Goal: Task Accomplishment & Management: Complete application form

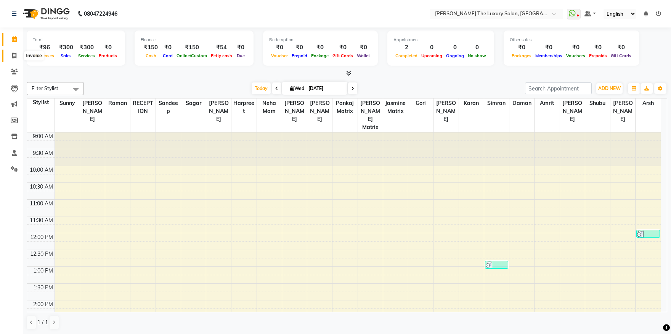
drag, startPoint x: 0, startPoint y: 0, endPoint x: 11, endPoint y: 55, distance: 55.9
click at [11, 55] on span at bounding box center [14, 55] width 13 height 9
select select "7179"
select select "service"
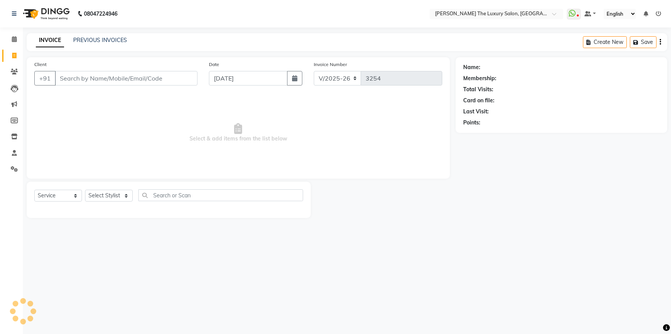
click at [133, 83] on input "Client" at bounding box center [126, 78] width 143 height 14
type input "8872827765"
click at [187, 77] on span "Add Client" at bounding box center [178, 78] width 30 height 8
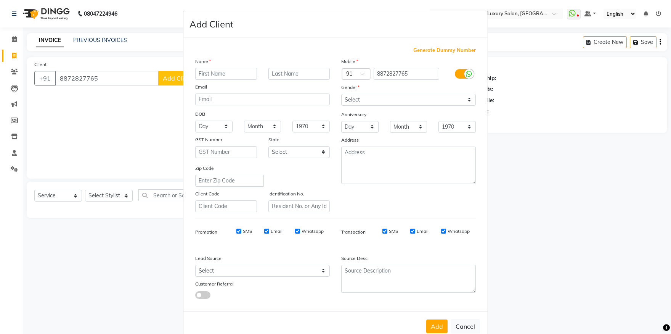
click at [230, 70] on input "text" at bounding box center [226, 74] width 62 height 12
type input "[PERSON_NAME]"
click at [374, 93] on div "Gender" at bounding box center [409, 88] width 146 height 11
select select "[DEMOGRAPHIC_DATA]"
click option "[DEMOGRAPHIC_DATA]" at bounding box center [0, 0] width 0 height 0
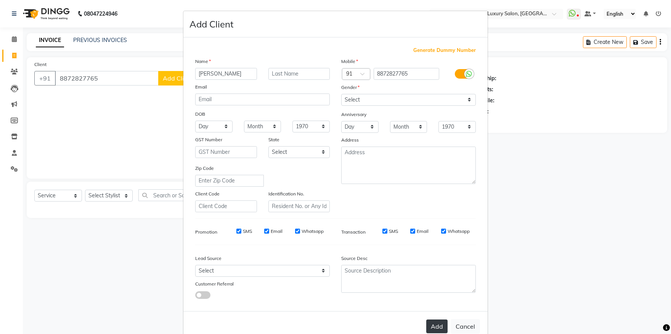
click at [439, 327] on button "Add" at bounding box center [436, 326] width 21 height 14
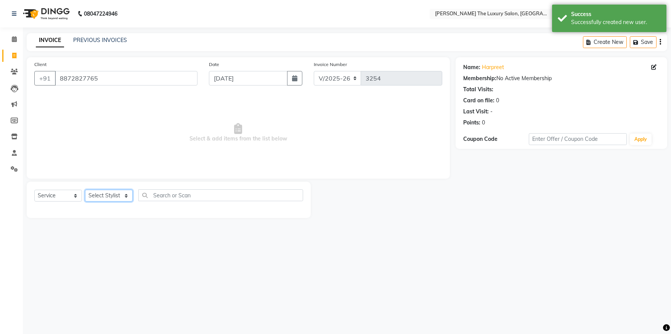
click at [85, 190] on select "Select Stylist amrit arsh [PERSON_NAME] [PERSON_NAME] jasmine matrix [PERSON_NA…" at bounding box center [109, 196] width 48 height 12
select select "74644"
click option "[PERSON_NAME]" at bounding box center [0, 0] width 0 height 0
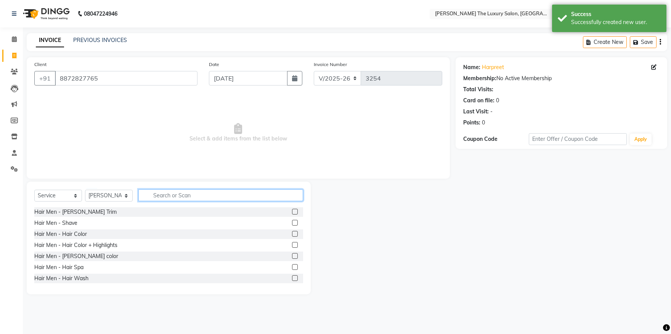
click at [175, 192] on input "text" at bounding box center [220, 195] width 165 height 12
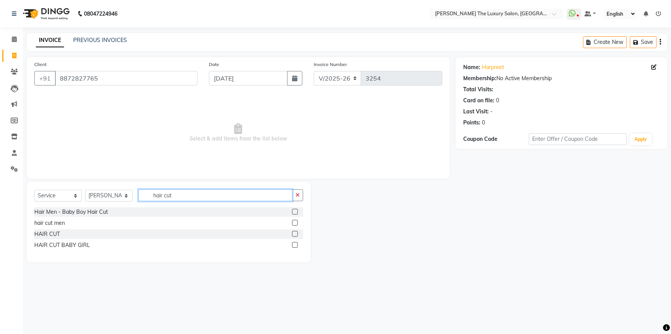
type input "hair cut"
click at [294, 233] on label at bounding box center [295, 234] width 6 height 6
click at [294, 233] on input "checkbox" at bounding box center [294, 233] width 5 height 5
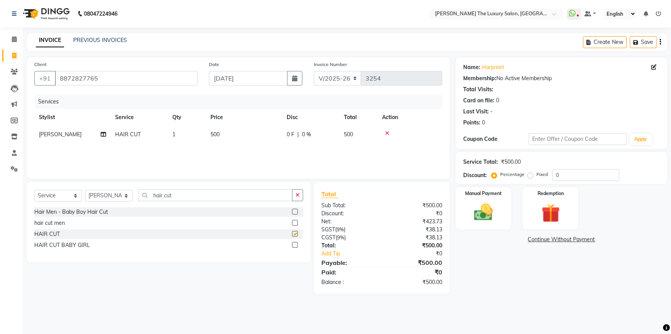
checkbox input "false"
click at [492, 208] on img at bounding box center [484, 212] width 32 height 23
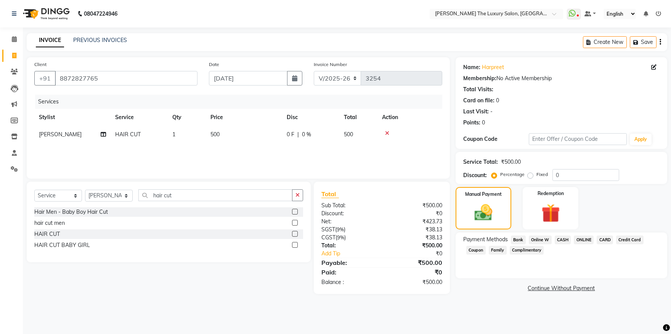
click at [589, 240] on span "ONLINE" at bounding box center [584, 239] width 20 height 9
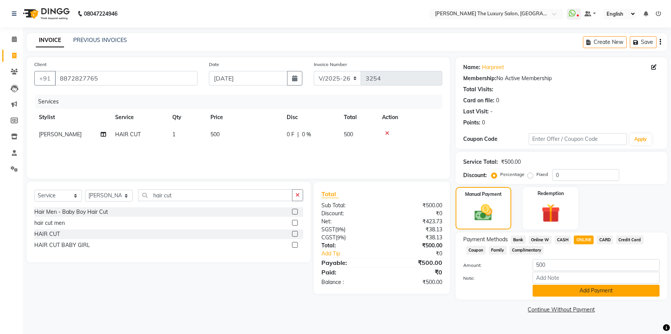
click at [590, 290] on button "Add Payment" at bounding box center [596, 290] width 127 height 12
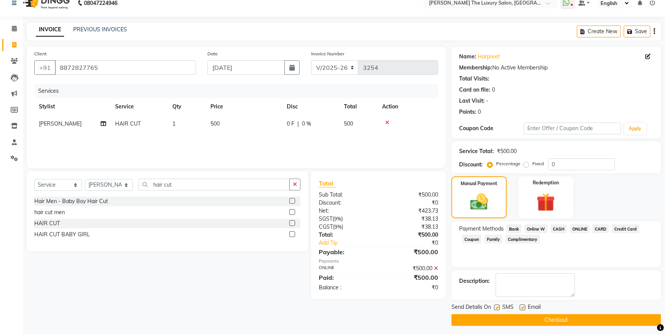
scroll to position [14, 0]
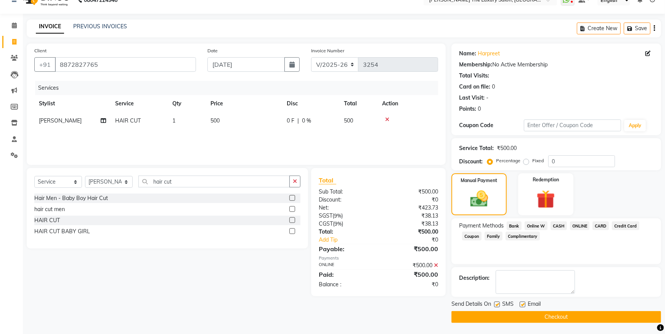
click at [544, 314] on button "Checkout" at bounding box center [557, 317] width 210 height 12
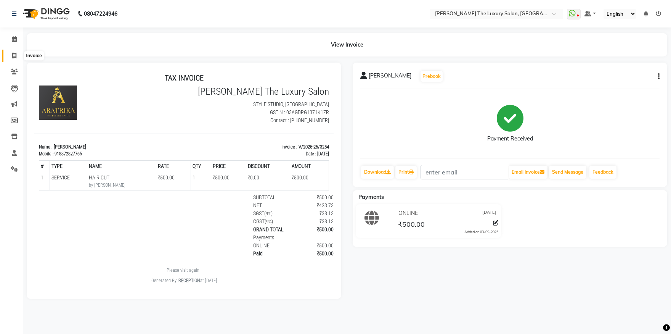
click at [13, 55] on icon at bounding box center [14, 56] width 4 height 6
select select "service"
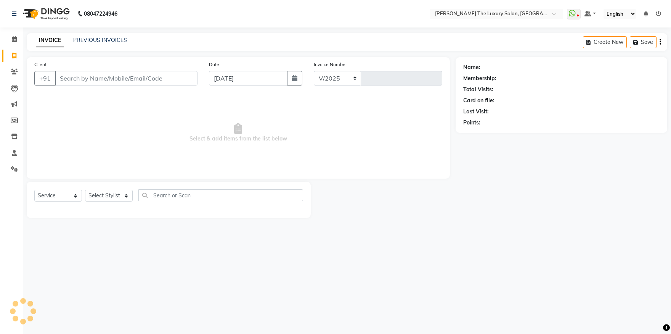
select select "7179"
type input "3255"
click at [138, 79] on input "Client" at bounding box center [126, 78] width 143 height 14
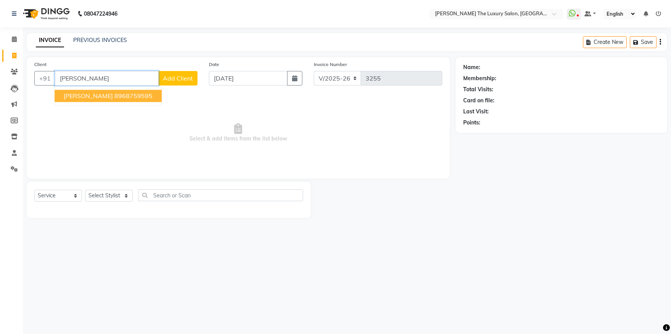
click at [114, 97] on ngb-highlight "8968759595" at bounding box center [133, 96] width 38 height 8
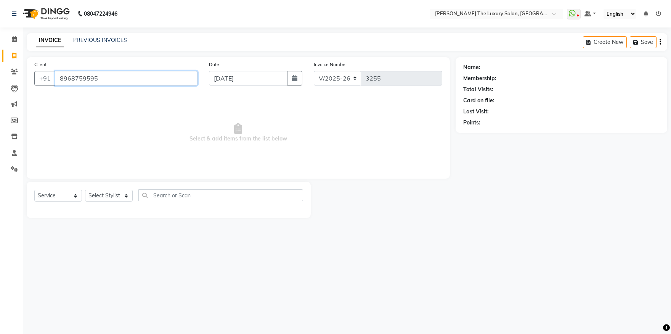
type input "8968759595"
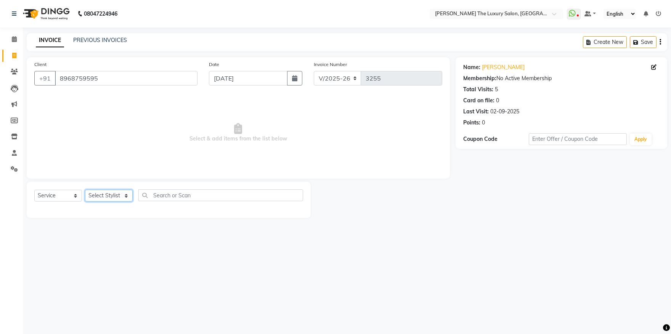
click at [85, 190] on select "Select Stylist amrit arsh [PERSON_NAME] [PERSON_NAME] jasmine matrix [PERSON_NA…" at bounding box center [109, 196] width 48 height 12
select select "74174"
click option "[PERSON_NAME]" at bounding box center [0, 0] width 0 height 0
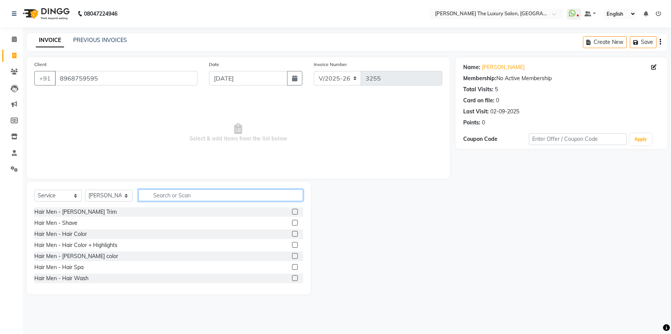
click at [190, 193] on input "text" at bounding box center [220, 195] width 165 height 12
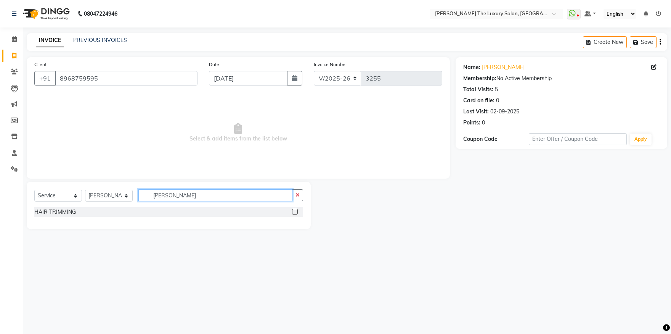
type input "[PERSON_NAME]"
click at [291, 212] on div "HAIR TRIMMING" at bounding box center [168, 212] width 269 height 10
click at [295, 212] on label at bounding box center [295, 212] width 6 height 6
click at [295, 212] on input "checkbox" at bounding box center [294, 211] width 5 height 5
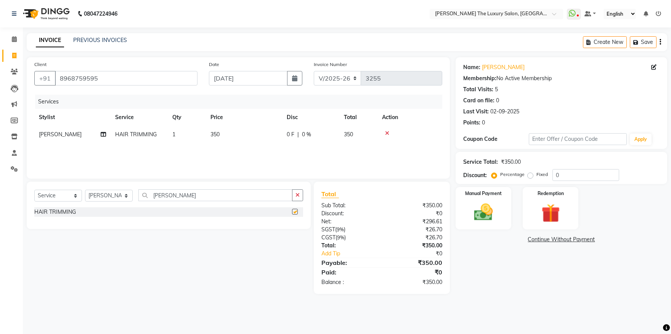
checkbox input "false"
click at [85, 190] on select "Select Stylist amrit arsh [PERSON_NAME] [PERSON_NAME] jasmine matrix [PERSON_NA…" at bounding box center [109, 196] width 48 height 12
select select "74644"
click option "[PERSON_NAME]" at bounding box center [0, 0] width 0 height 0
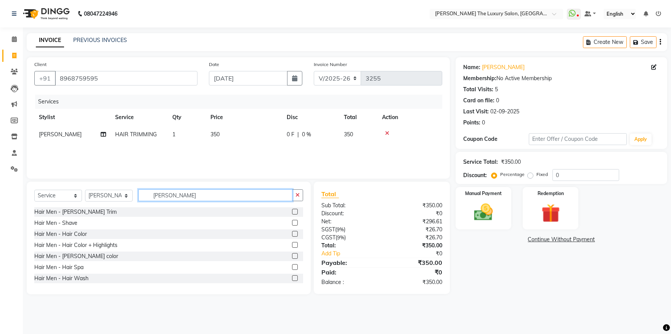
click at [188, 198] on input "[PERSON_NAME]" at bounding box center [215, 195] width 154 height 12
type input "t"
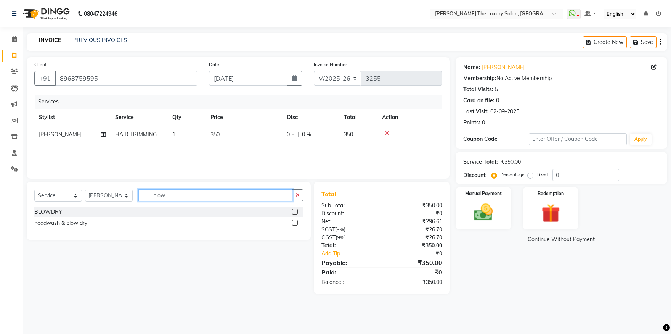
type input "blow"
click at [296, 212] on label at bounding box center [295, 212] width 6 height 6
click at [296, 212] on input "checkbox" at bounding box center [294, 211] width 5 height 5
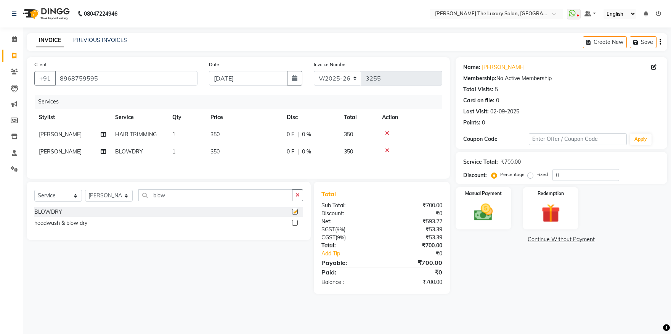
checkbox input "false"
click at [85, 190] on select "Select Stylist amrit arsh [PERSON_NAME] [PERSON_NAME] jasmine matrix [PERSON_NA…" at bounding box center [109, 196] width 48 height 12
click at [44, 150] on span "[PERSON_NAME]" at bounding box center [60, 151] width 43 height 7
select select "74644"
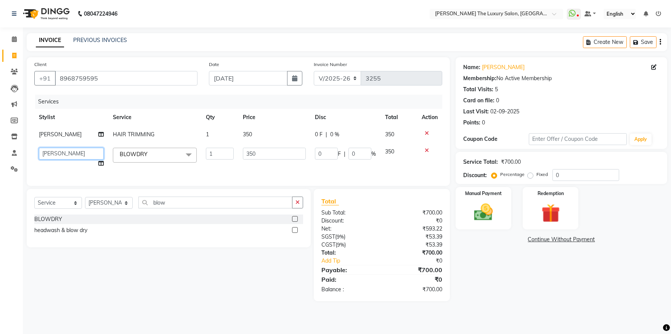
click at [39, 148] on select "amrit [PERSON_NAME] [PERSON_NAME] [PERSON_NAME] jasmine matrix [PERSON_NAME] [P…" at bounding box center [71, 154] width 65 height 12
select select "86782"
click at [85, 197] on select "Select Stylist amrit arsh [PERSON_NAME] [PERSON_NAME] jasmine matrix [PERSON_NA…" at bounding box center [109, 203] width 48 height 12
select select "86668"
click option "[PERSON_NAME]" at bounding box center [0, 0] width 0 height 0
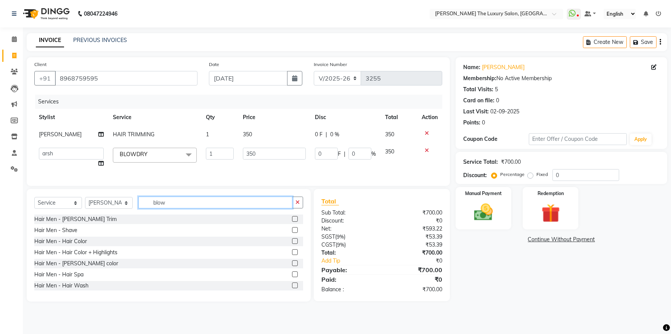
click at [185, 208] on input "blow" at bounding box center [215, 202] width 154 height 12
type input "b"
type input "m"
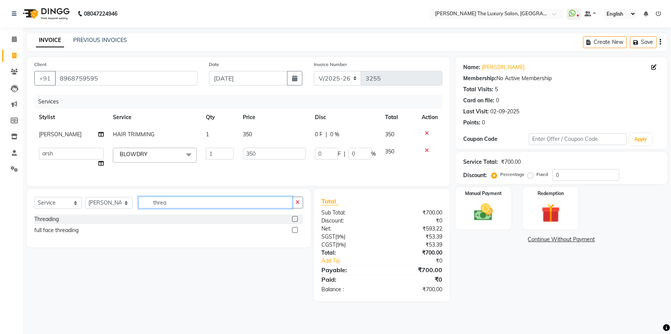
type input "threa"
click at [294, 222] on div at bounding box center [297, 219] width 11 height 10
click at [294, 222] on label at bounding box center [295, 219] width 6 height 6
click at [294, 222] on input "checkbox" at bounding box center [294, 219] width 5 height 5
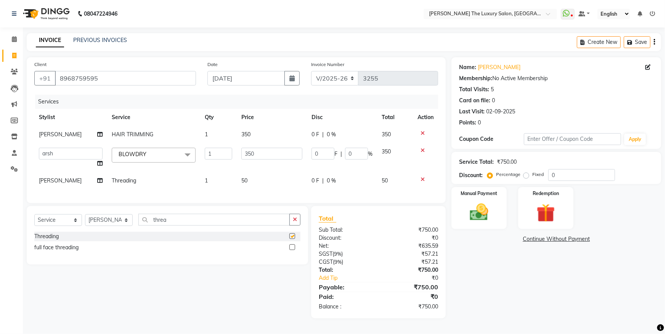
checkbox input "false"
click at [245, 178] on span "50" at bounding box center [244, 180] width 6 height 7
select select "86668"
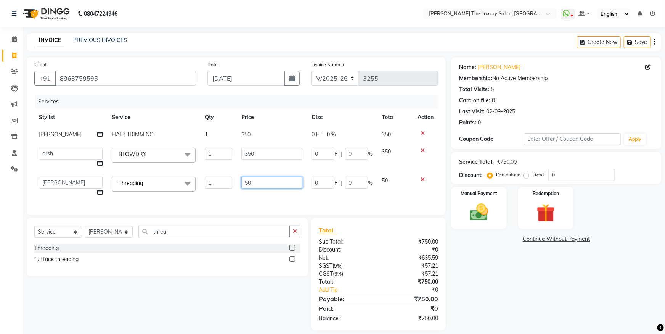
click at [247, 180] on input "50" at bounding box center [271, 183] width 61 height 12
type input "70"
click at [249, 192] on div "Services Stylist Service Qty Price Disc Total Action [PERSON_NAME] HAIR TRIMMIN…" at bounding box center [236, 151] width 404 height 113
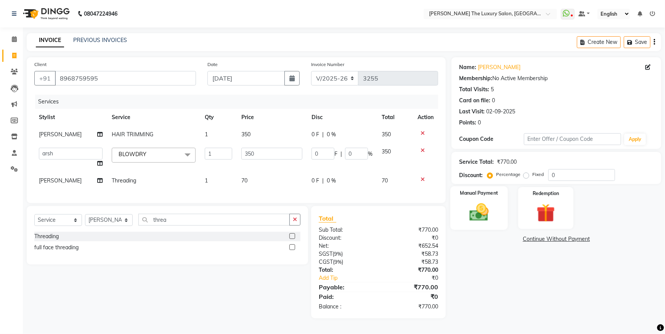
click at [487, 215] on img at bounding box center [479, 212] width 31 height 22
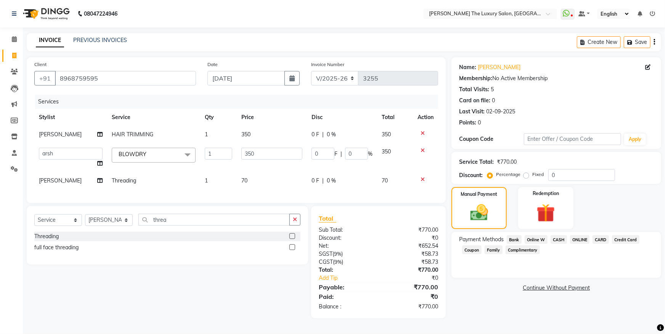
click at [574, 238] on span "ONLINE" at bounding box center [580, 239] width 20 height 9
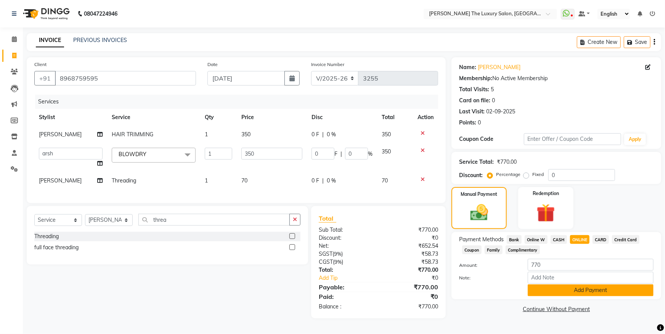
click at [584, 286] on button "Add Payment" at bounding box center [591, 290] width 126 height 12
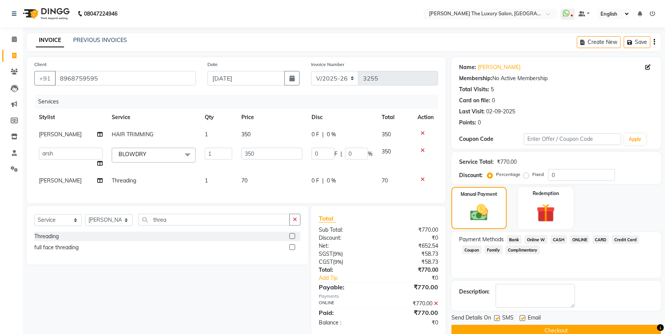
scroll to position [17, 0]
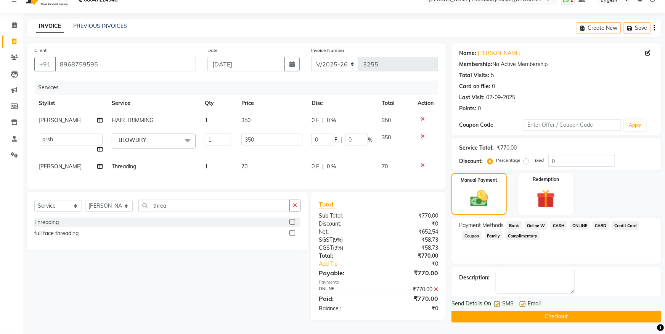
click at [593, 310] on button "Checkout" at bounding box center [557, 316] width 210 height 12
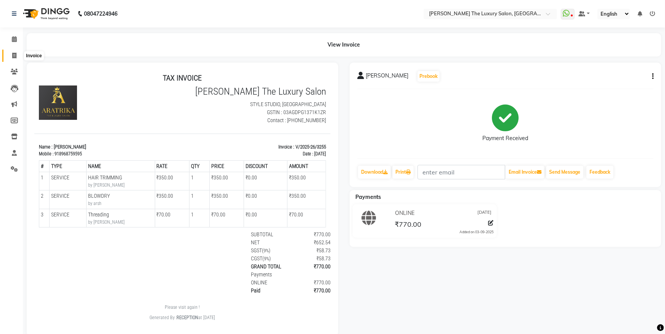
click at [15, 55] on icon at bounding box center [14, 56] width 4 height 6
select select "7179"
select select "service"
